Goal: Information Seeking & Learning: Learn about a topic

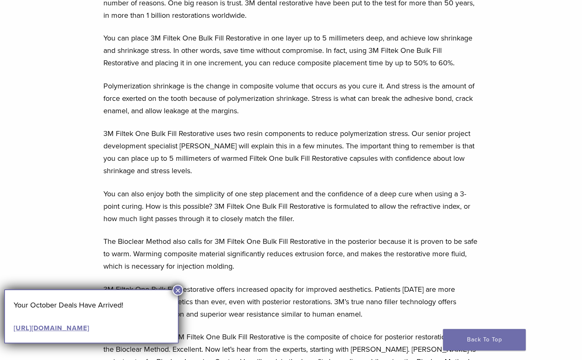
scroll to position [793, 0]
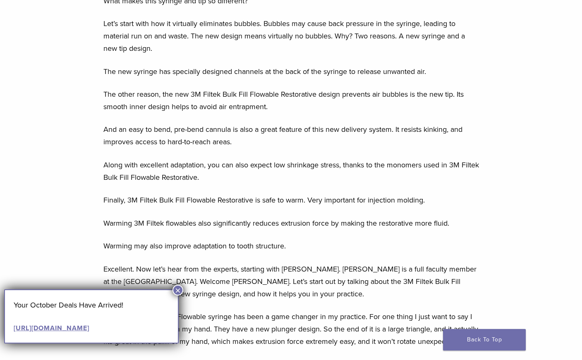
scroll to position [909, 0]
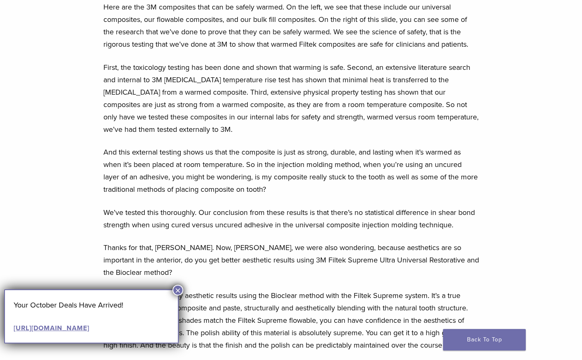
scroll to position [1419, 0]
